Goal: Task Accomplishment & Management: Complete application form

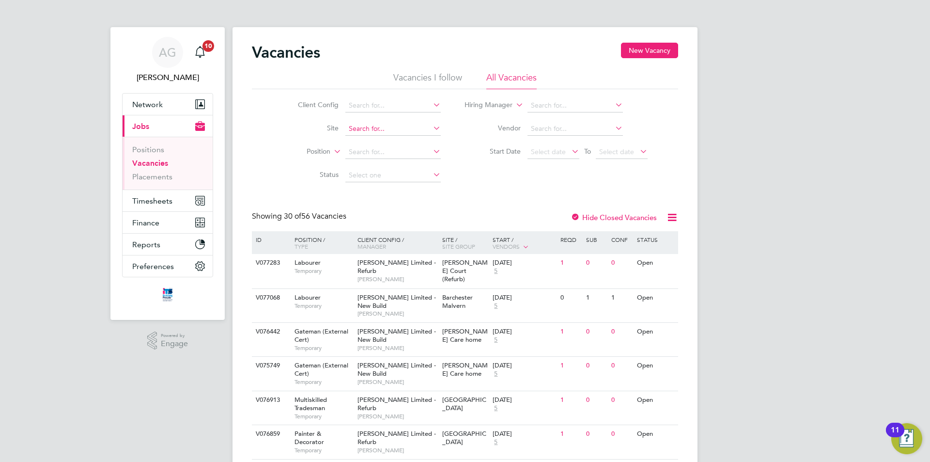
click at [351, 132] on input at bounding box center [392, 129] width 95 height 14
click at [360, 138] on b "Bath" at bounding box center [355, 142] width 15 height 8
type input "[GEOGRAPHIC_DATA]"
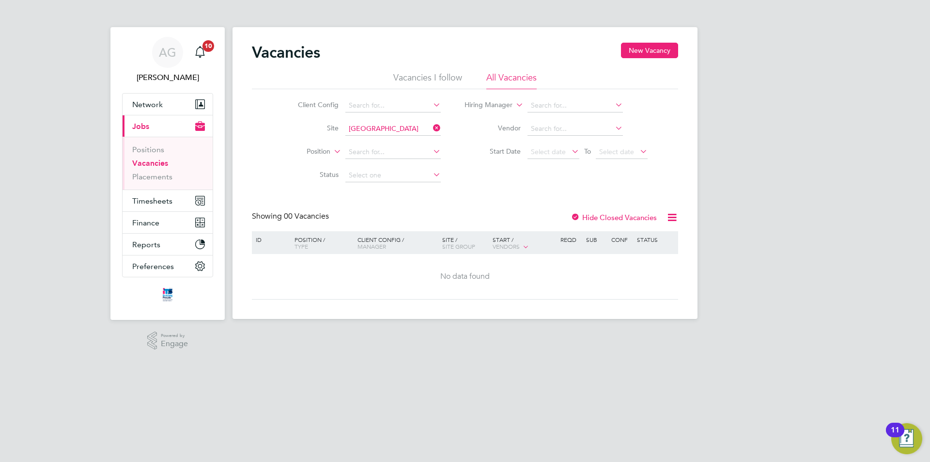
click at [620, 217] on label "Hide Closed Vacancies" at bounding box center [614, 217] width 86 height 9
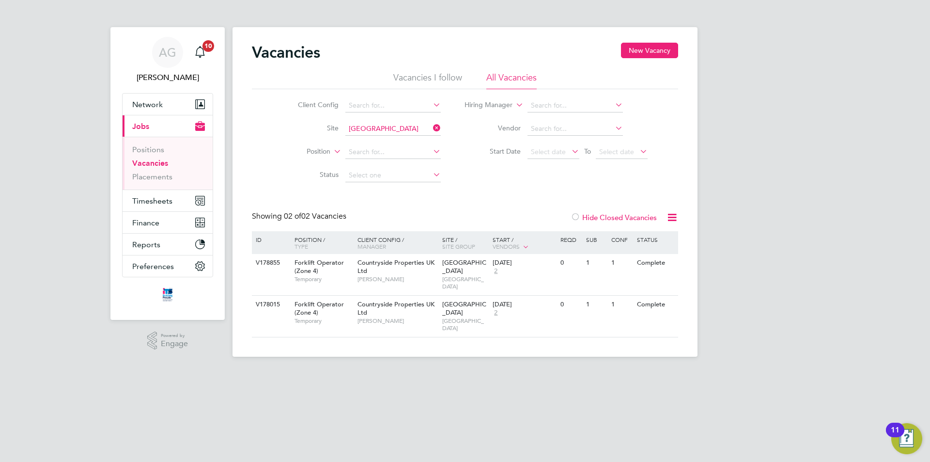
click at [620, 217] on label "Hide Closed Vacancies" at bounding box center [614, 217] width 86 height 9
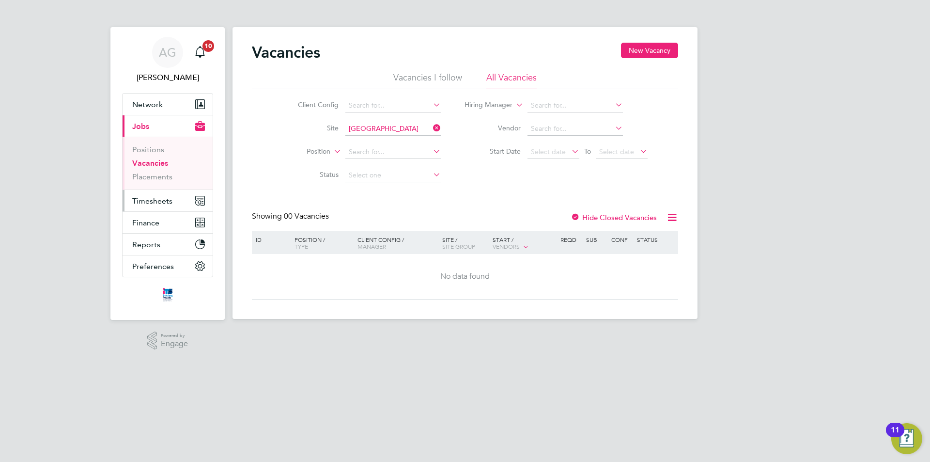
click at [156, 203] on span "Timesheets" at bounding box center [152, 200] width 40 height 9
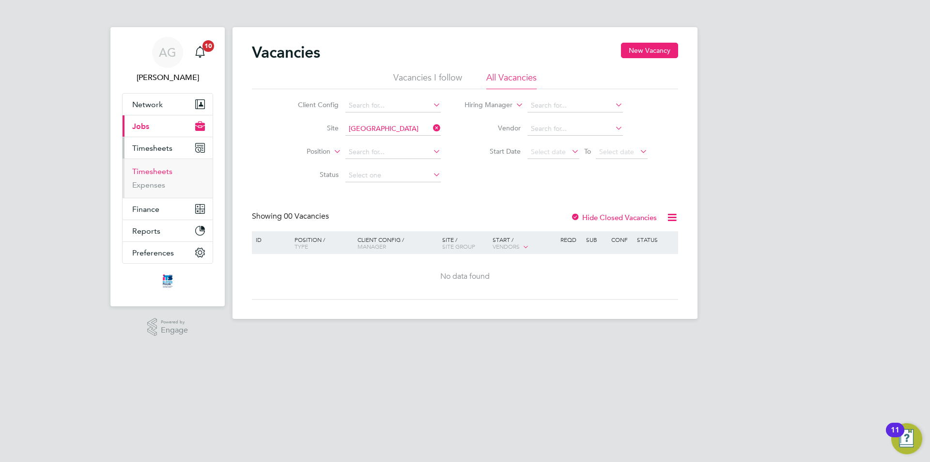
click at [156, 168] on link "Timesheets" at bounding box center [152, 171] width 40 height 9
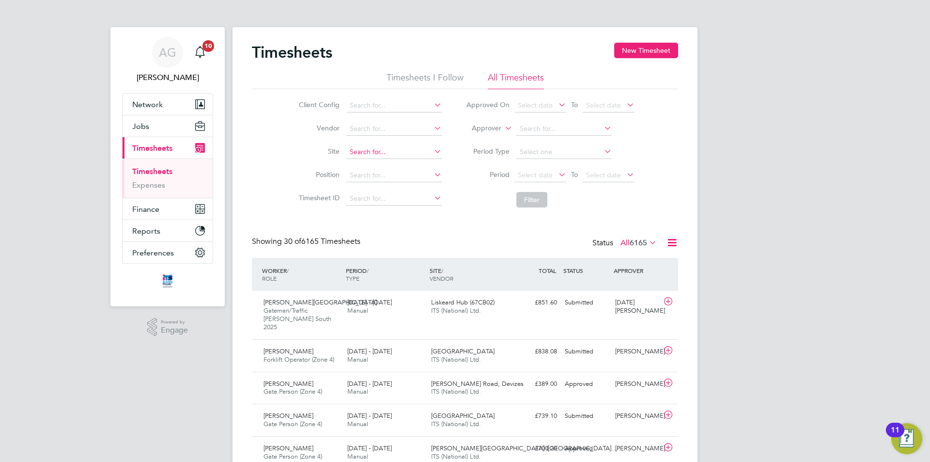
click at [357, 148] on input at bounding box center [393, 152] width 95 height 14
click at [378, 166] on li "[GEOGRAPHIC_DATA], [GEOGRAPHIC_DATA]" at bounding box center [402, 165] width 114 height 13
type input "[GEOGRAPHIC_DATA]"
click at [537, 202] on button "Filter" at bounding box center [531, 200] width 31 height 16
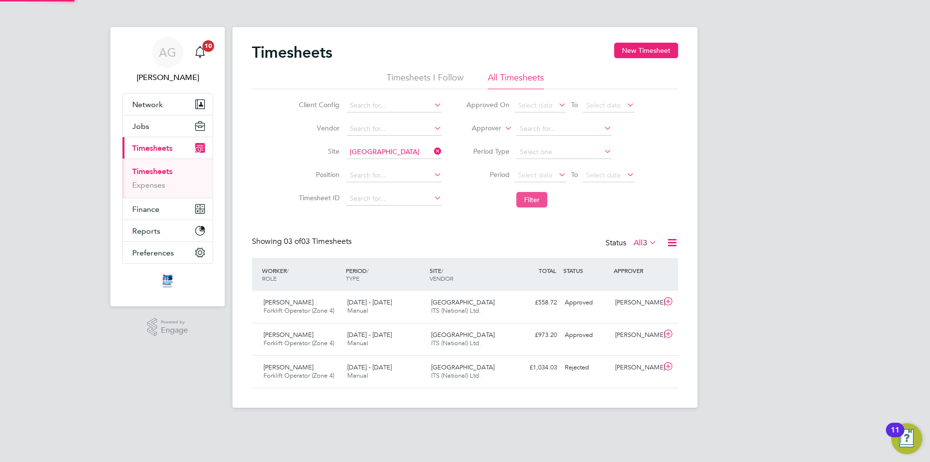
scroll to position [25, 84]
click at [659, 45] on button "New Timesheet" at bounding box center [646, 51] width 64 height 16
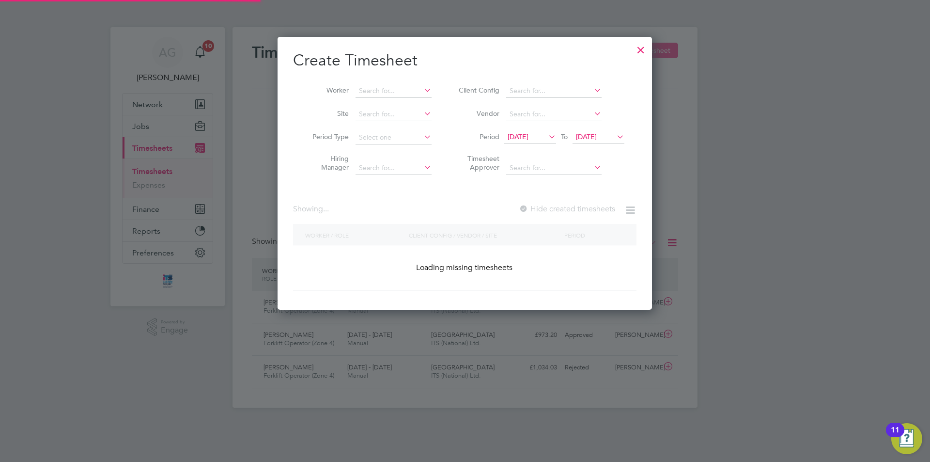
scroll to position [1095, 375]
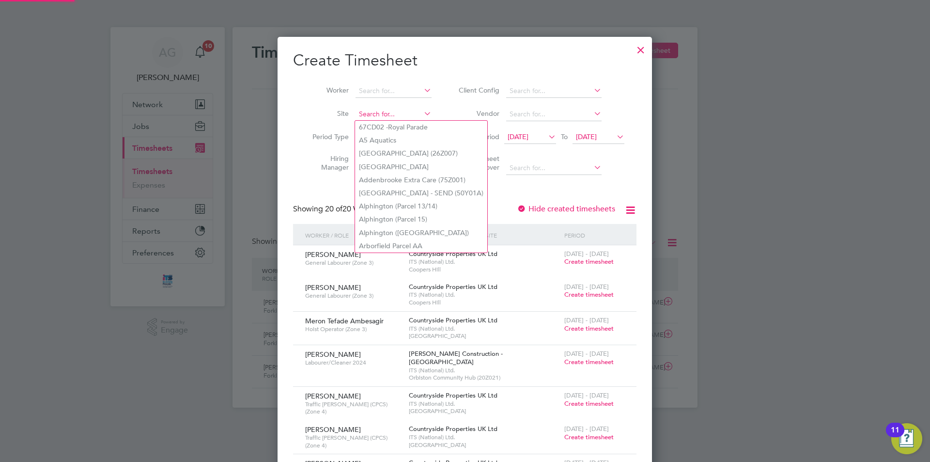
click at [377, 116] on input at bounding box center [394, 115] width 76 height 14
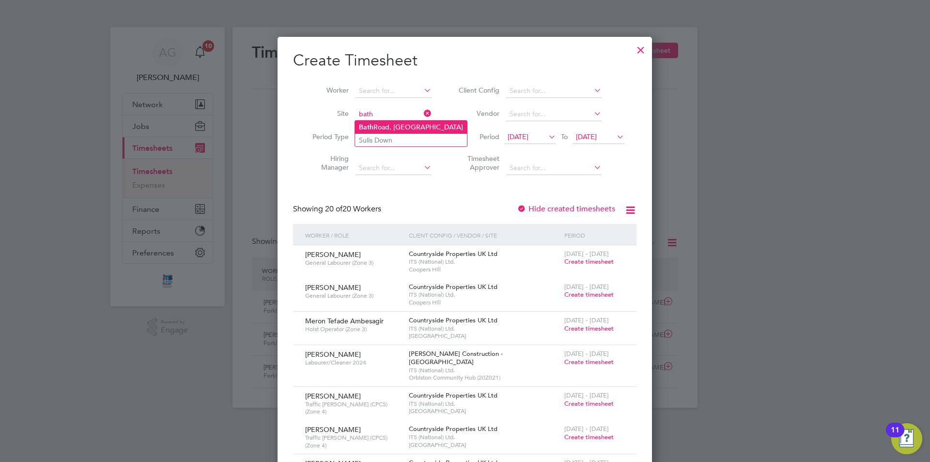
click at [382, 125] on li "[GEOGRAPHIC_DATA]" at bounding box center [411, 127] width 112 height 13
type input "[GEOGRAPHIC_DATA]"
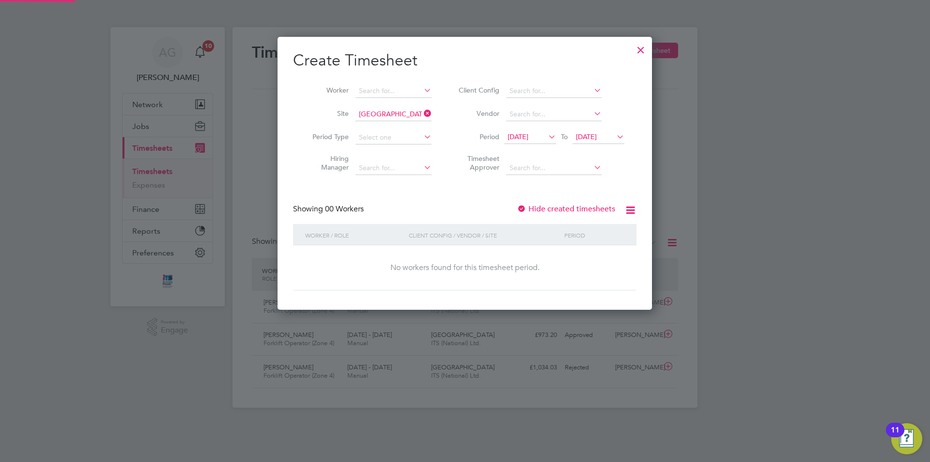
scroll to position [273, 375]
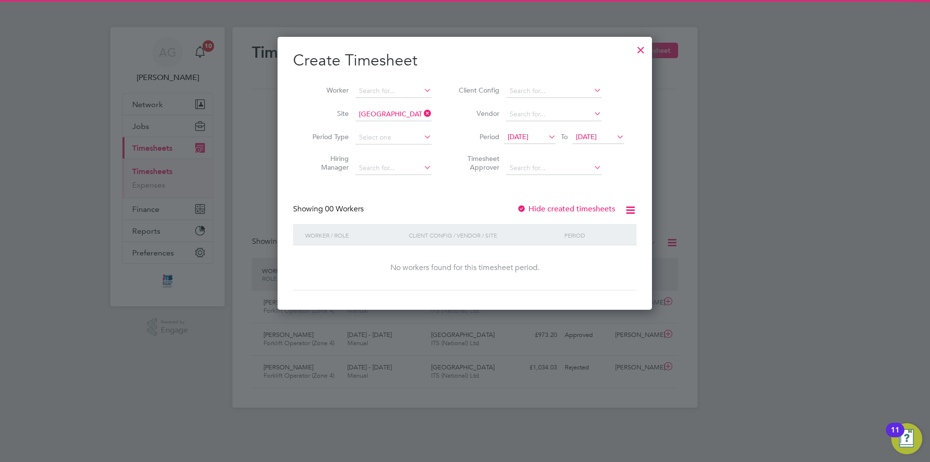
click at [594, 138] on span "[DATE]" at bounding box center [586, 136] width 21 height 9
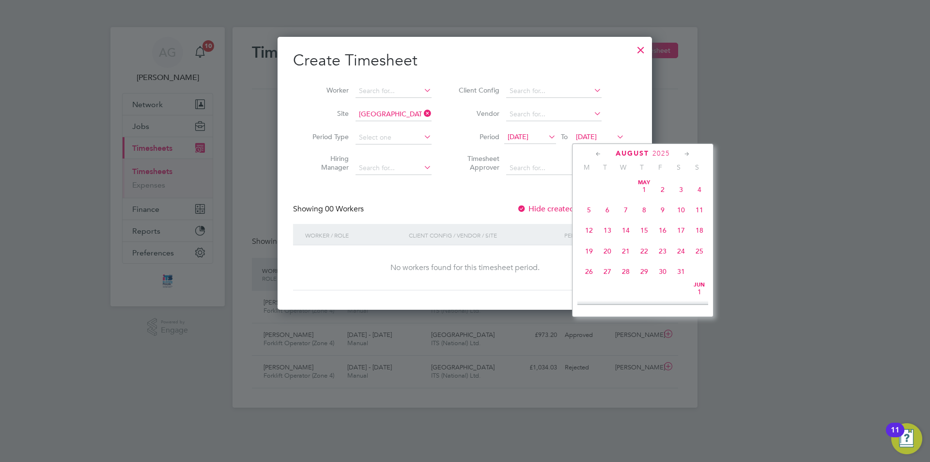
scroll to position [357, 0]
click at [663, 249] on span "29" at bounding box center [663, 242] width 18 height 18
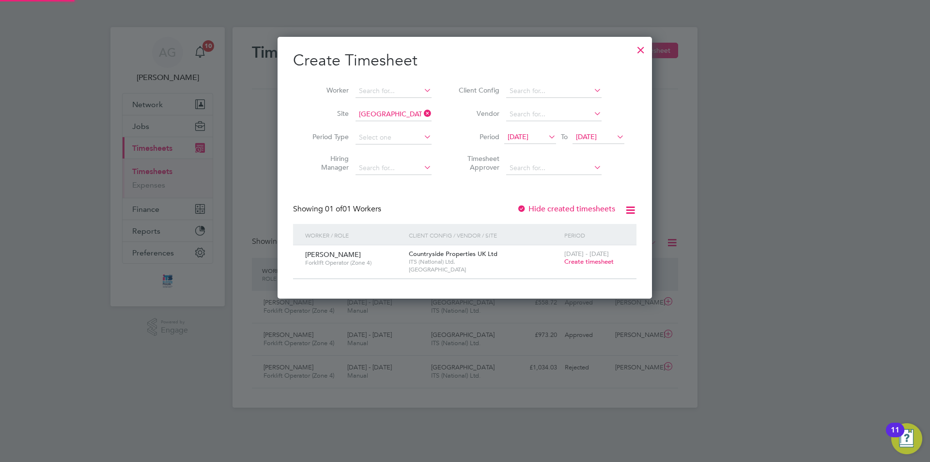
scroll to position [261, 375]
click at [577, 262] on span "Create timesheet" at bounding box center [588, 261] width 49 height 8
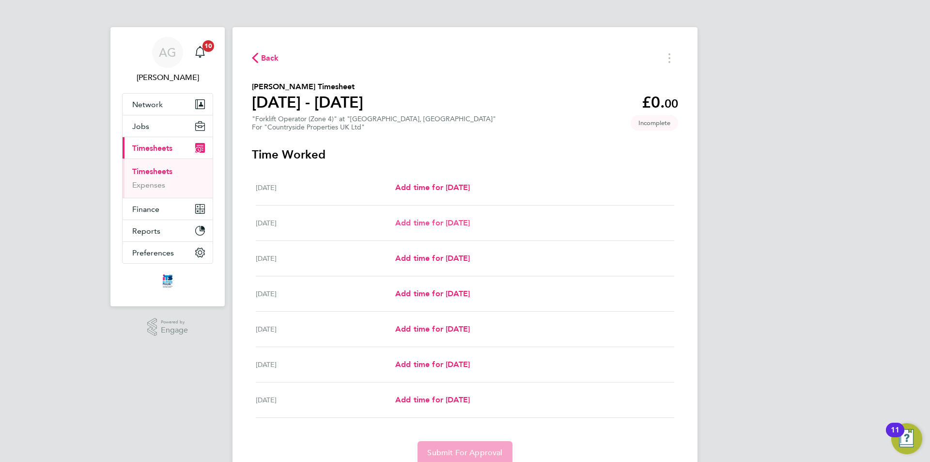
click at [403, 224] on span "Add time for [DATE]" at bounding box center [432, 222] width 75 height 9
select select "30"
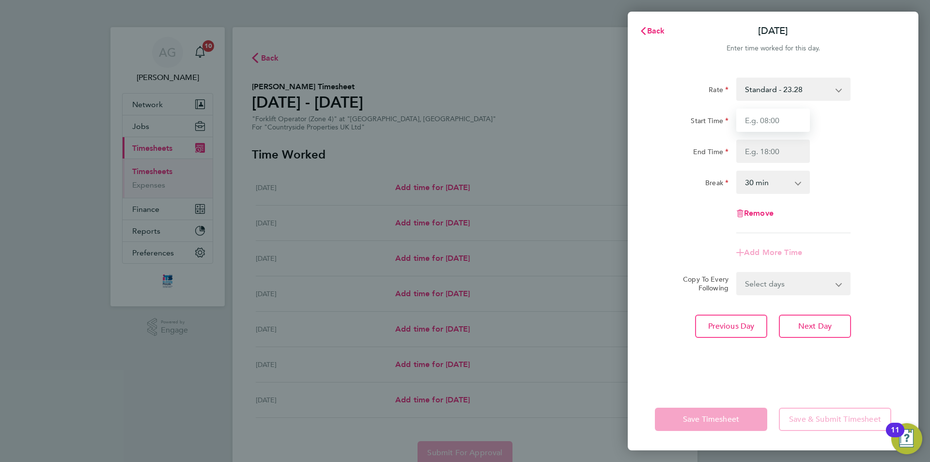
click at [765, 123] on input "Start Time" at bounding box center [773, 120] width 74 height 23
type input "08:00"
click at [765, 151] on input "End Time" at bounding box center [773, 151] width 74 height 23
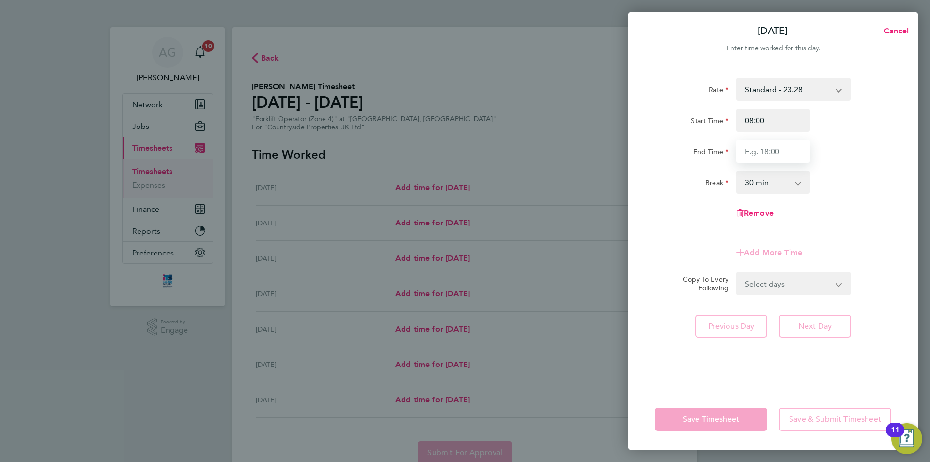
type input "16:30"
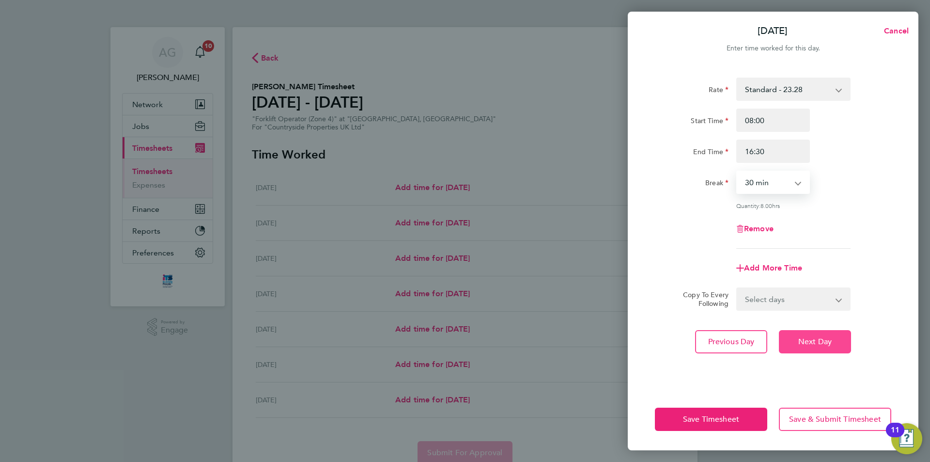
click at [825, 344] on span "Next Day" at bounding box center [814, 342] width 33 height 10
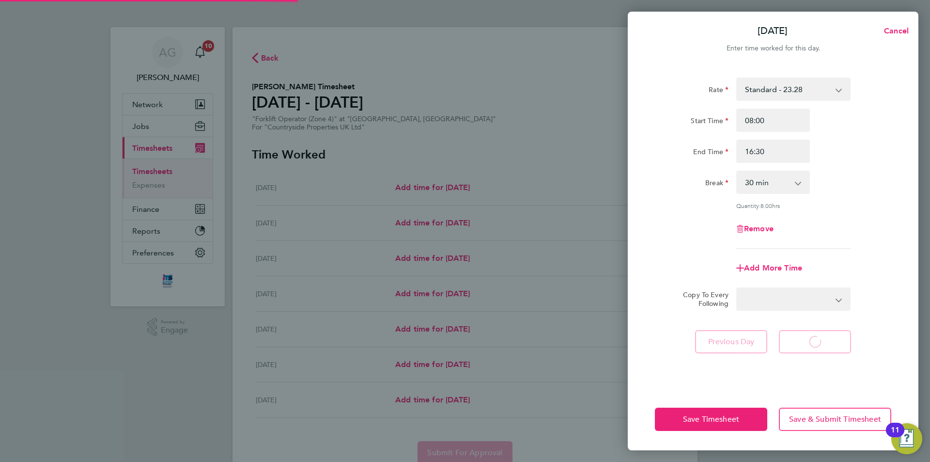
select select "30"
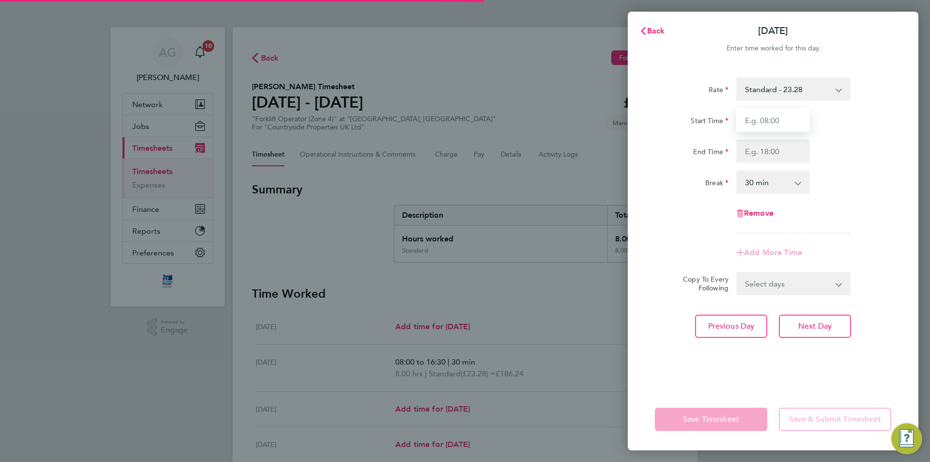
click at [767, 124] on input "Start Time" at bounding box center [773, 120] width 74 height 23
type input "08:00"
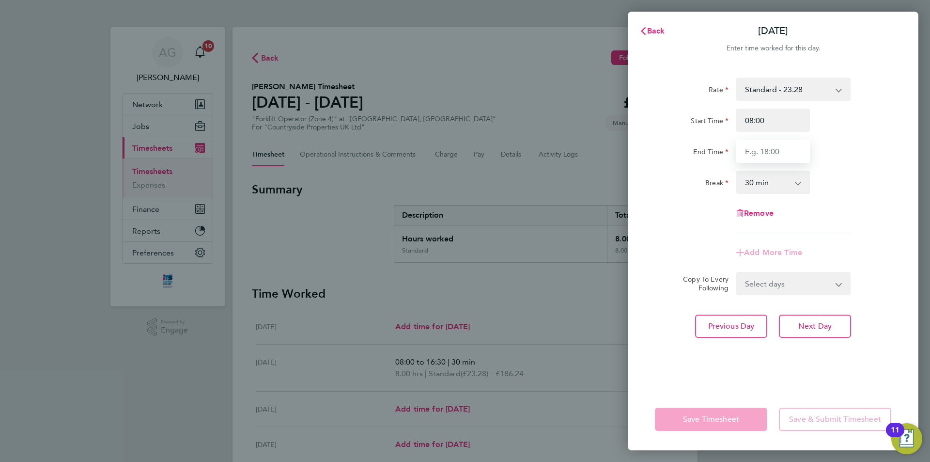
click at [763, 154] on input "End Time" at bounding box center [773, 151] width 74 height 23
type input "16:30"
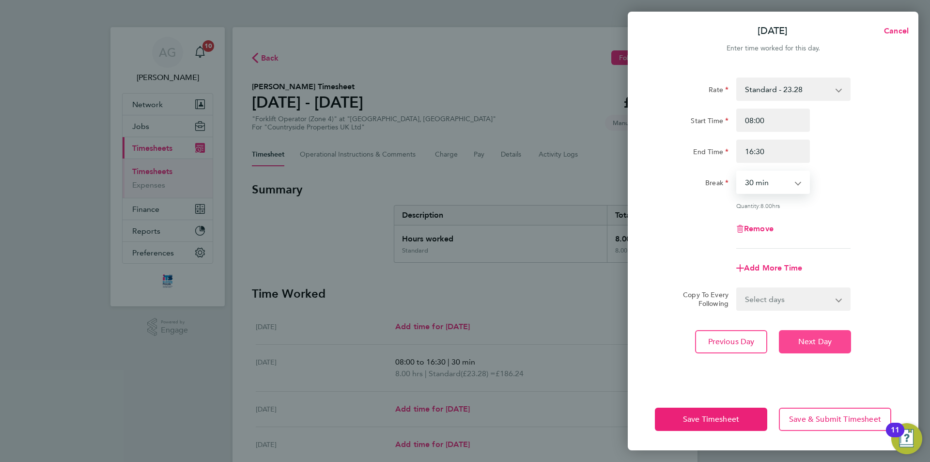
click at [826, 341] on span "Next Day" at bounding box center [814, 342] width 33 height 10
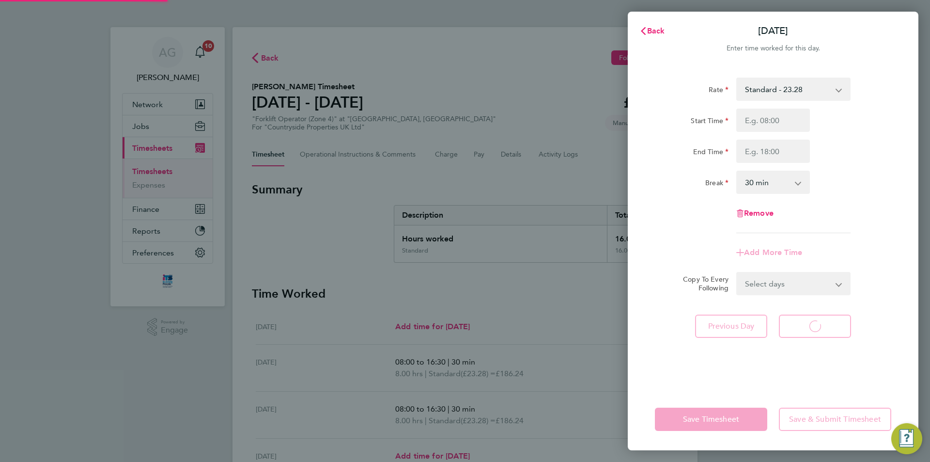
select select "30"
click at [758, 119] on input "Start Time" at bounding box center [773, 120] width 74 height 23
type input "08:00"
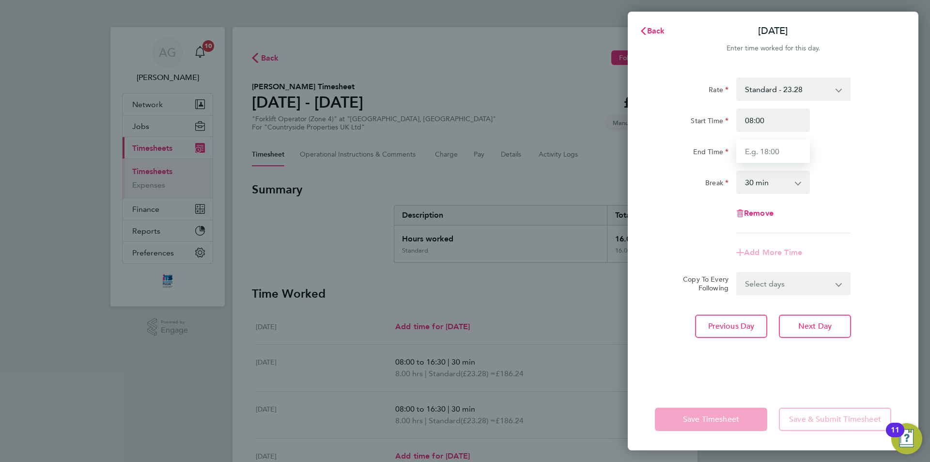
click at [766, 152] on input "End Time" at bounding box center [773, 151] width 74 height 23
type input "16:30"
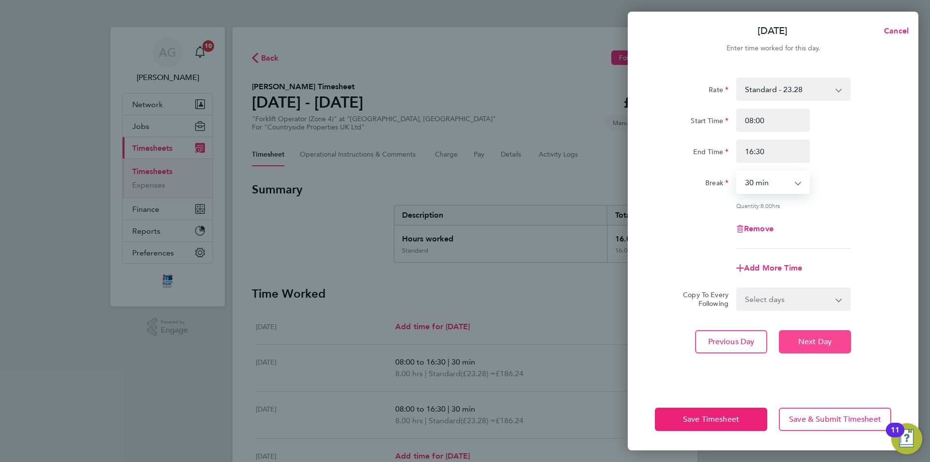
click at [805, 341] on span "Next Day" at bounding box center [814, 342] width 33 height 10
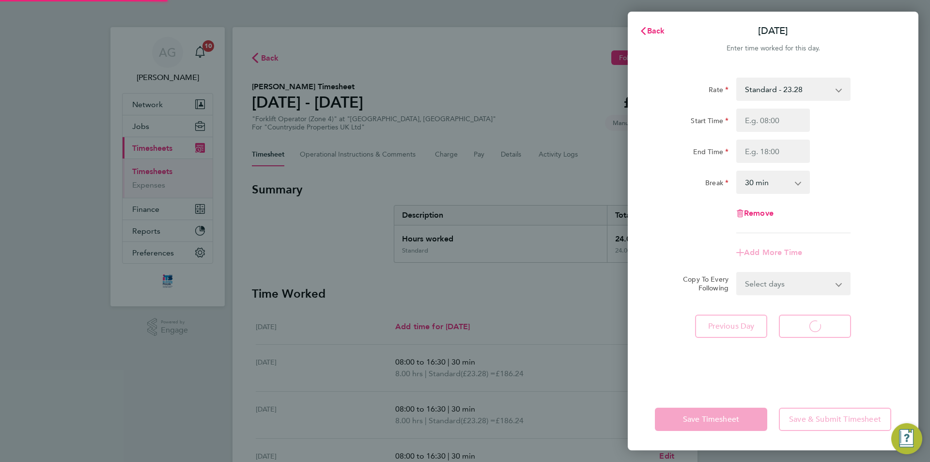
select select "30"
click at [758, 127] on input "Start Time" at bounding box center [773, 120] width 74 height 23
type input "08:00"
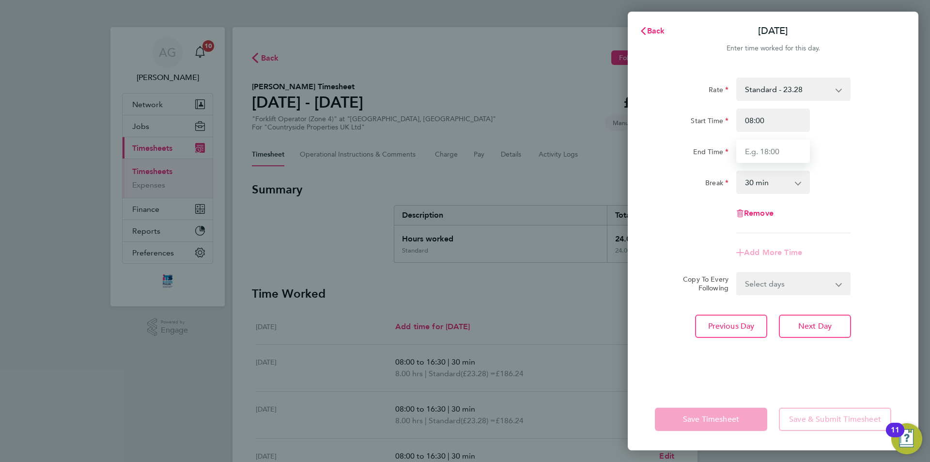
click at [763, 150] on input "End Time" at bounding box center [773, 151] width 74 height 23
type input "16:30"
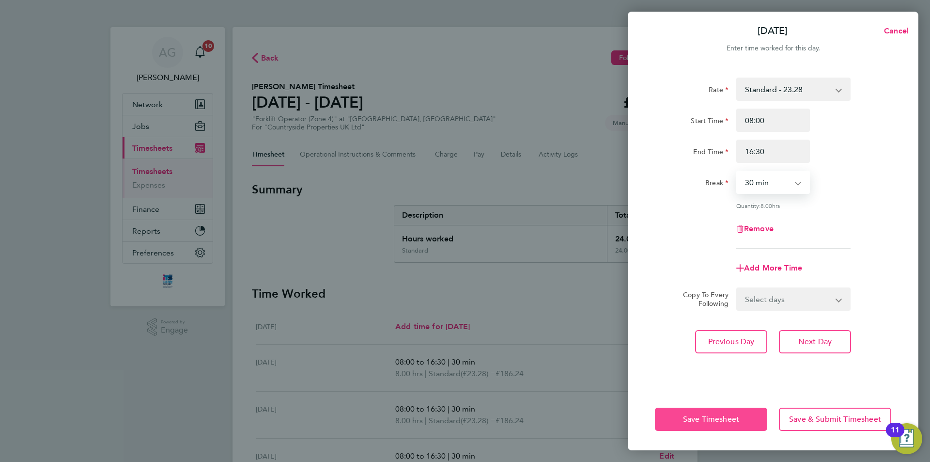
click at [736, 422] on span "Save Timesheet" at bounding box center [711, 419] width 56 height 10
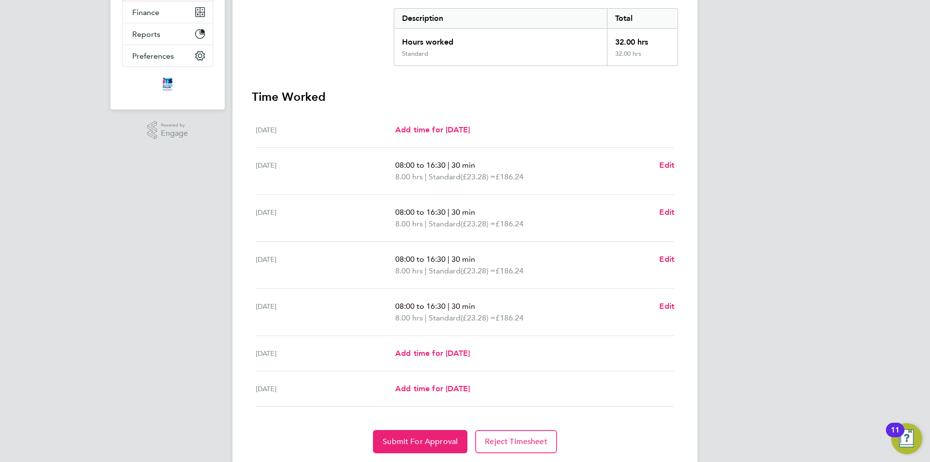
scroll to position [227, 0]
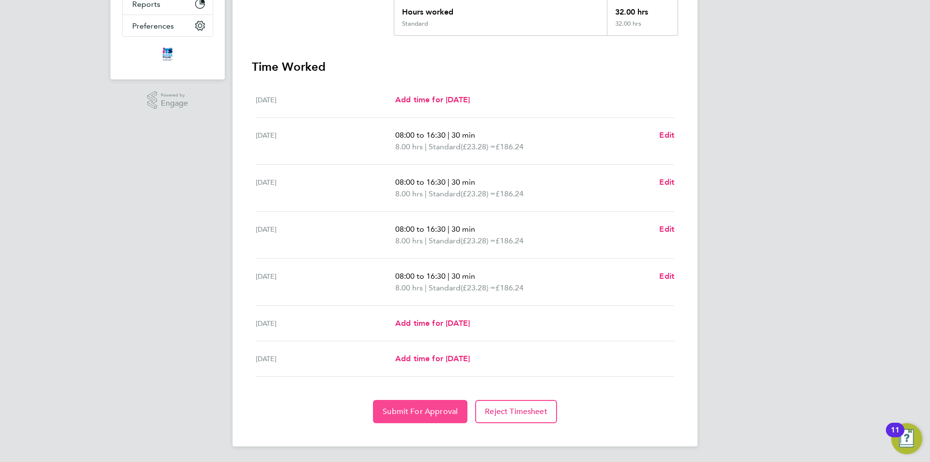
click at [425, 416] on button "Submit For Approval" at bounding box center [420, 411] width 94 height 23
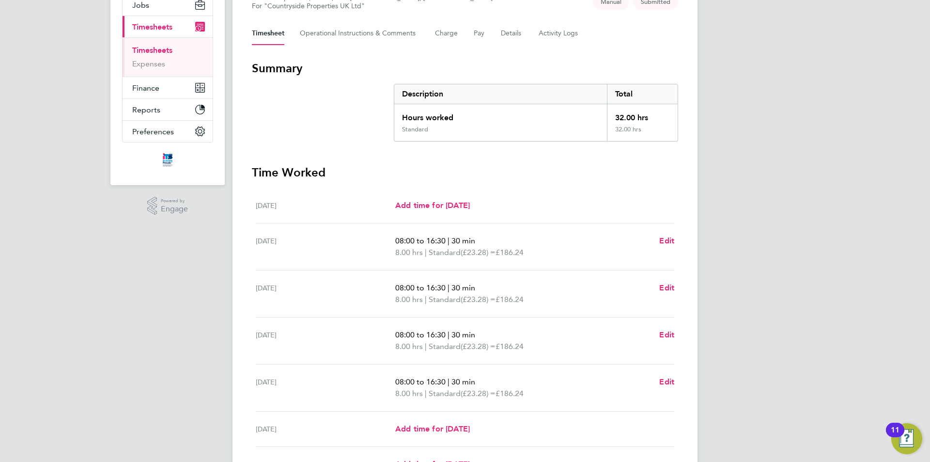
scroll to position [0, 0]
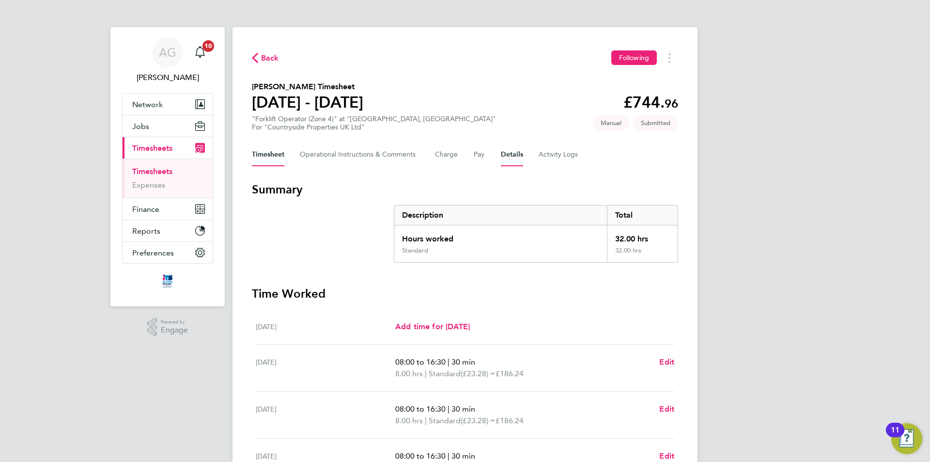
click at [512, 148] on button "Details" at bounding box center [512, 154] width 22 height 23
